Goal: Transaction & Acquisition: Purchase product/service

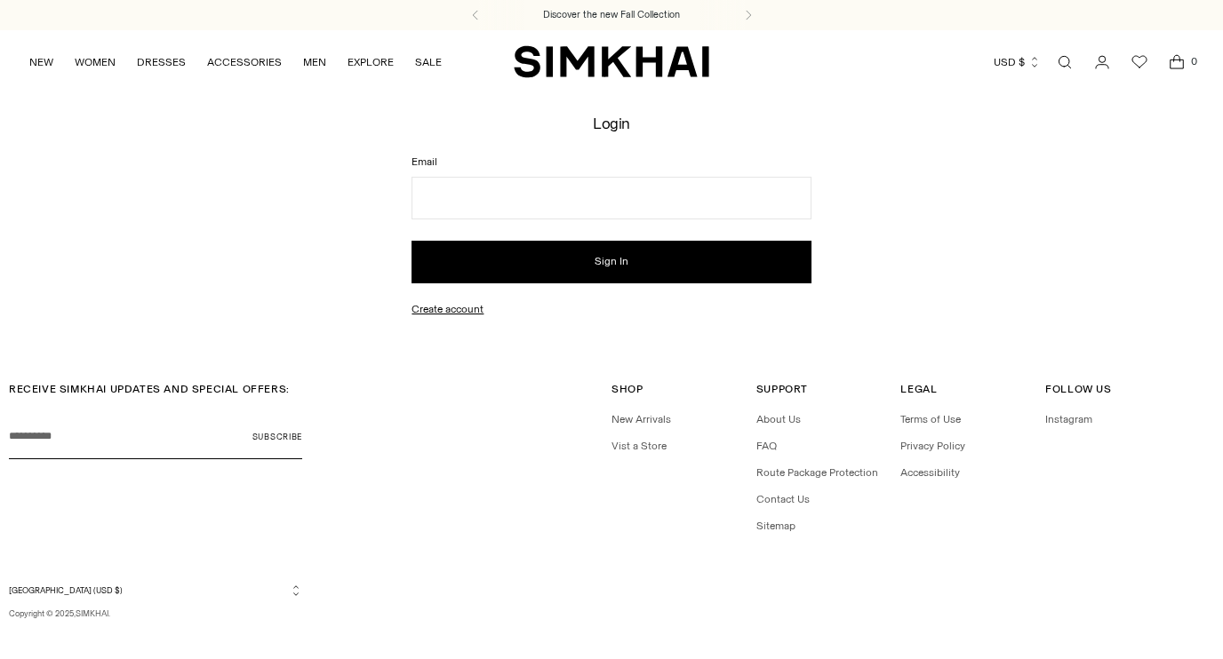
click at [9, 566] on div "RECEIVE SIMKHAI UPDATES AND SPECIAL OFFERS: Your email Subscribe Shop Shop New …" at bounding box center [611, 500] width 1205 height 239
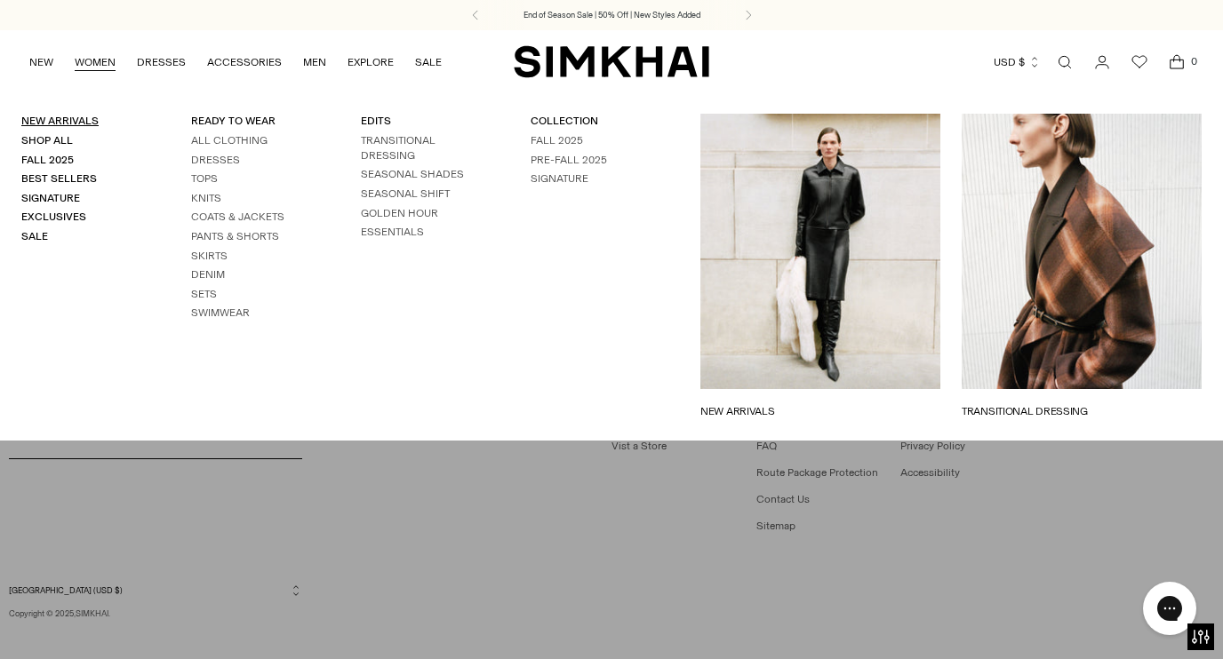
click at [75, 116] on link "New Arrivals" at bounding box center [59, 121] width 77 height 12
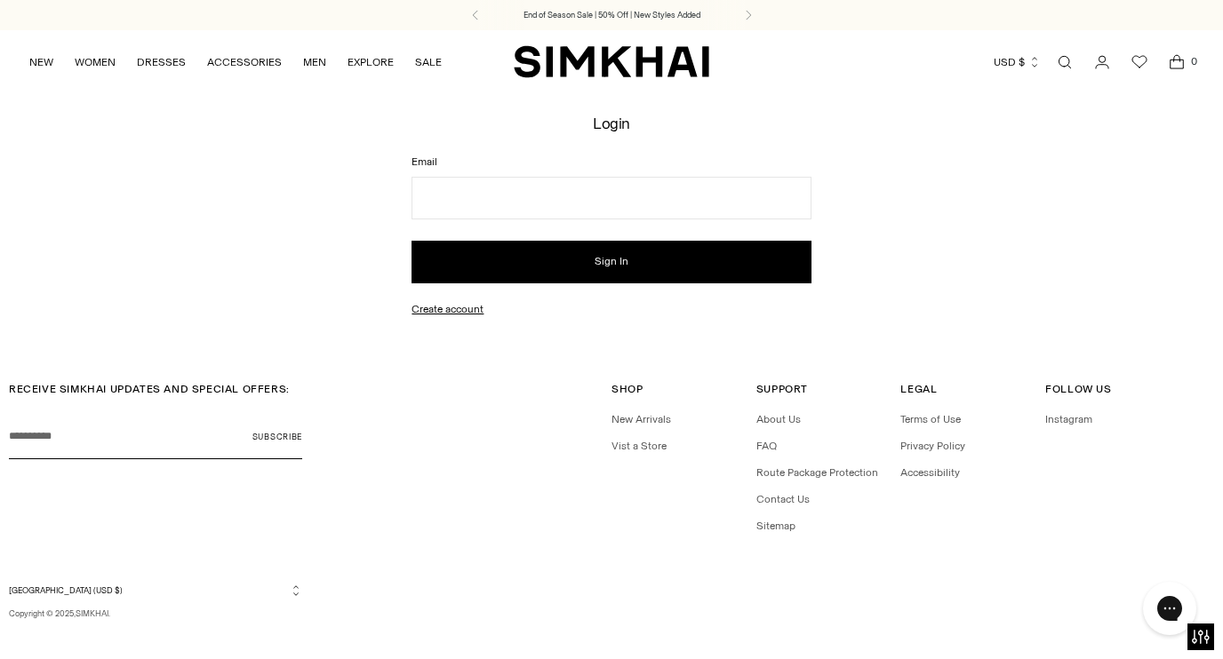
scroll to position [17, 0]
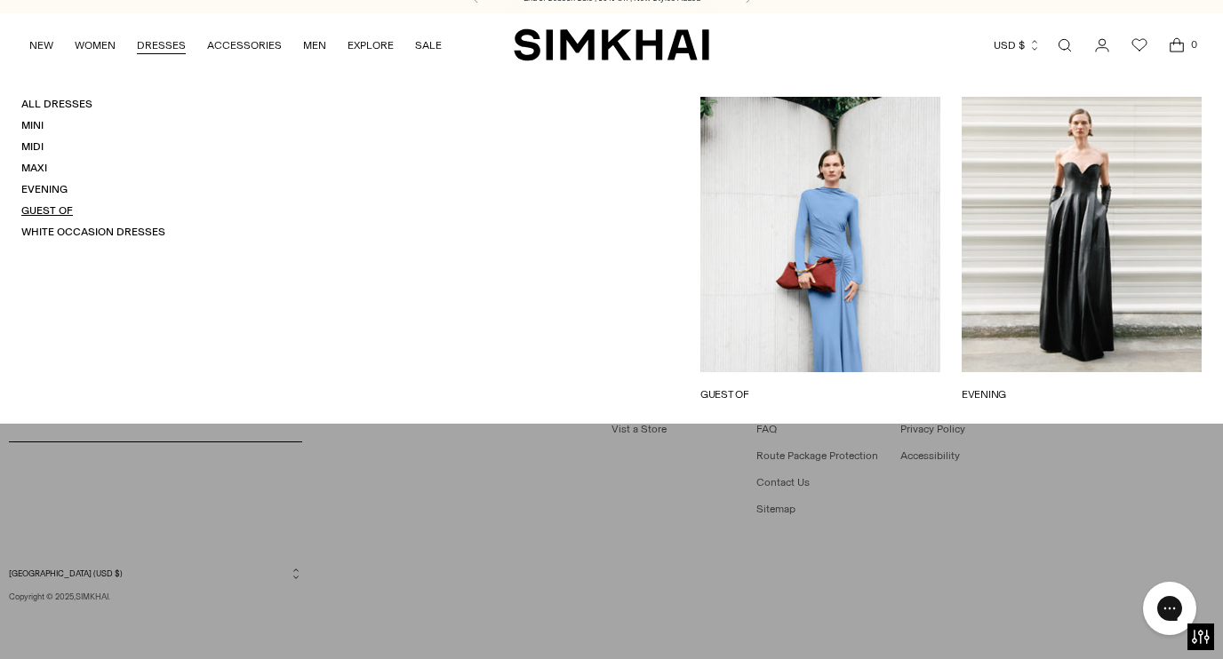
click at [36, 206] on link "Guest Of" at bounding box center [47, 210] width 52 height 12
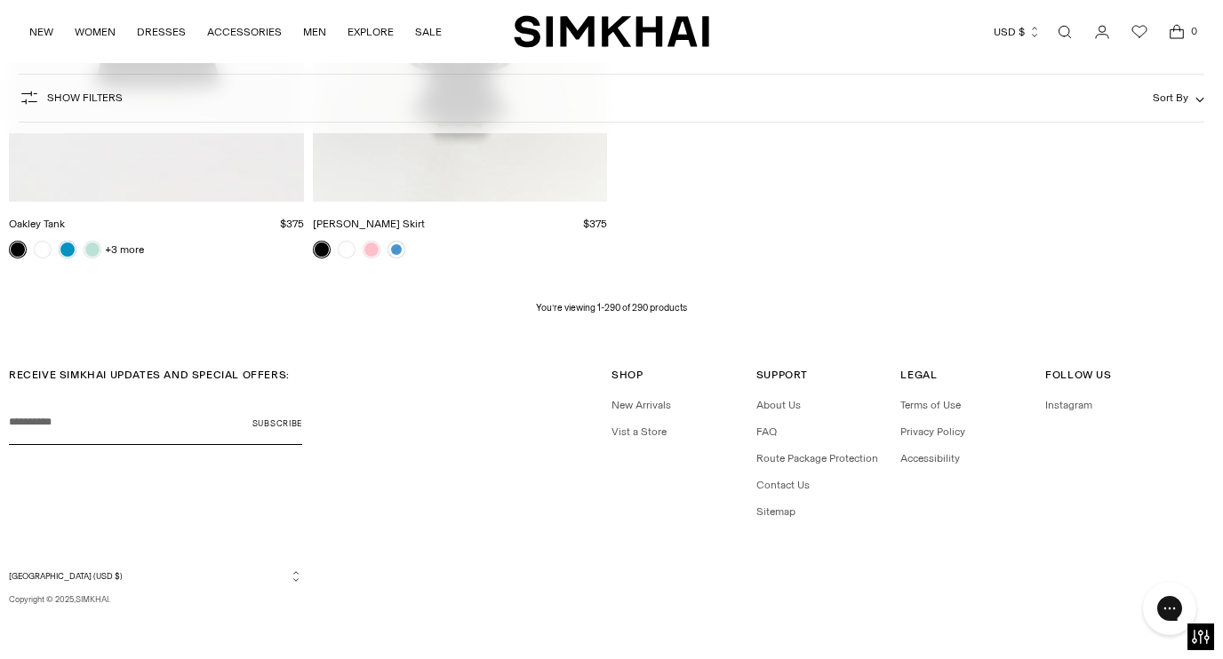
scroll to position [38977, 0]
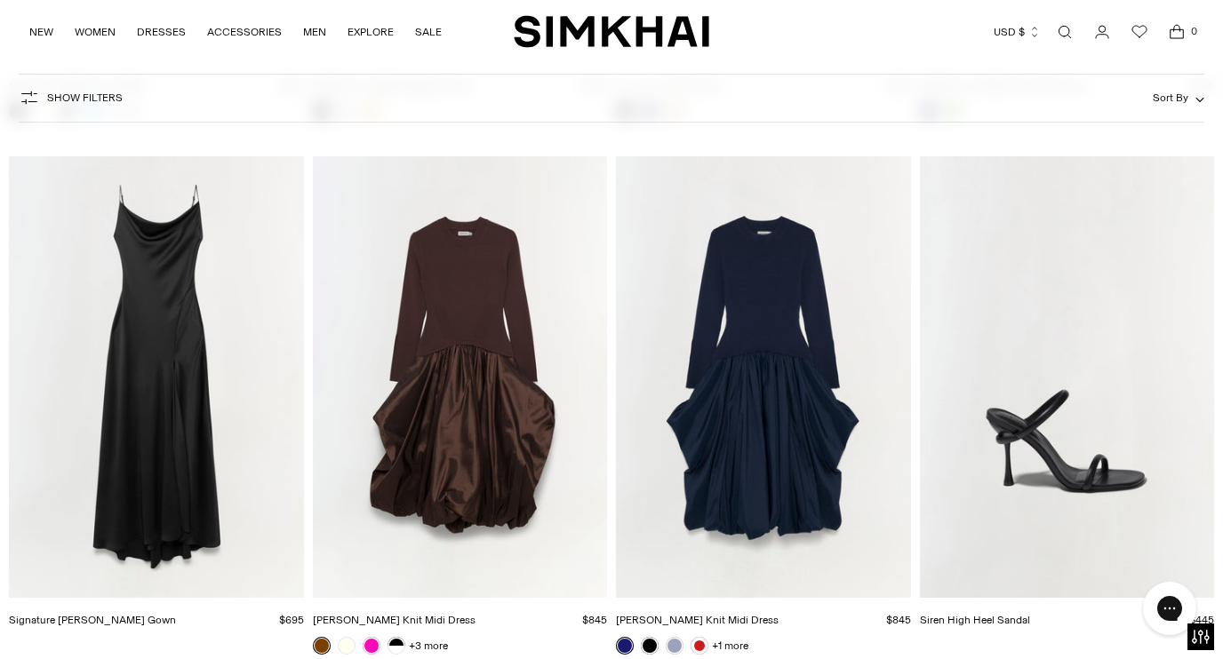
scroll to position [12849, 0]
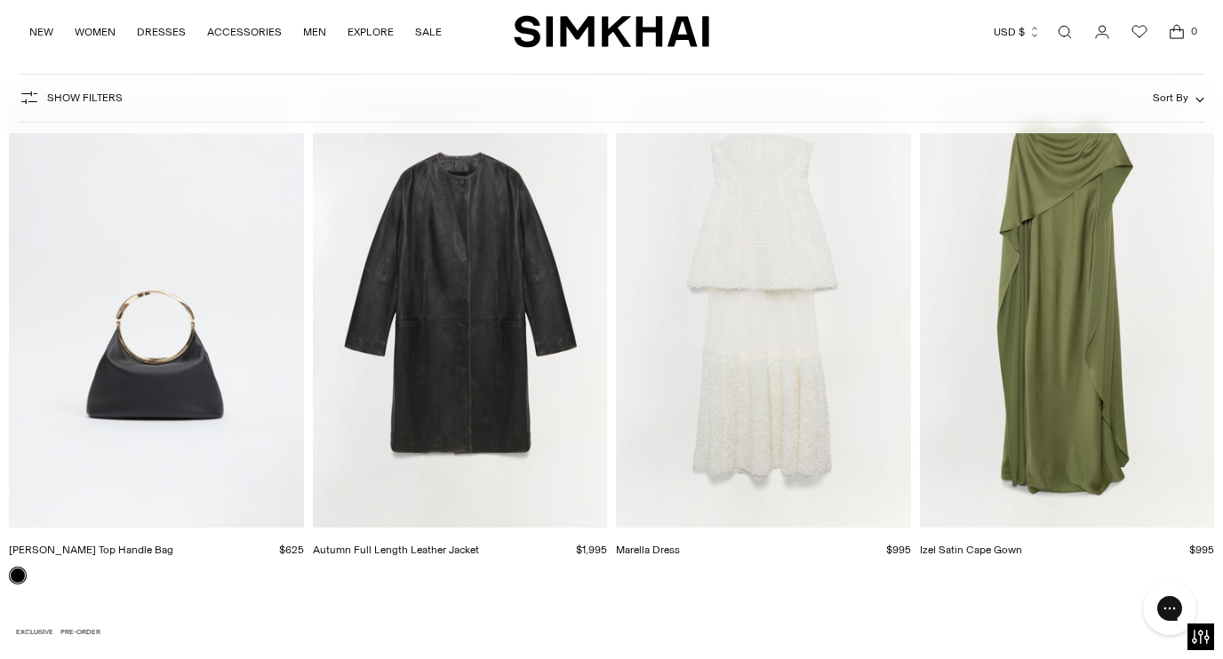
scroll to position [13539, 0]
